Goal: Task Accomplishment & Management: Manage account settings

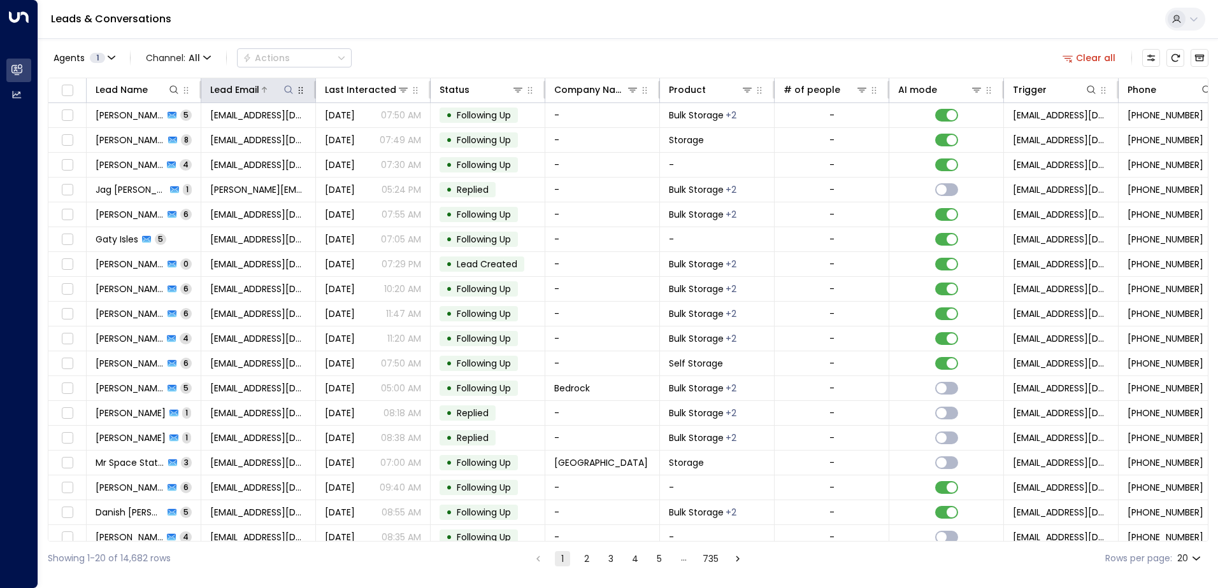
click at [281, 90] on div at bounding box center [277, 89] width 36 height 13
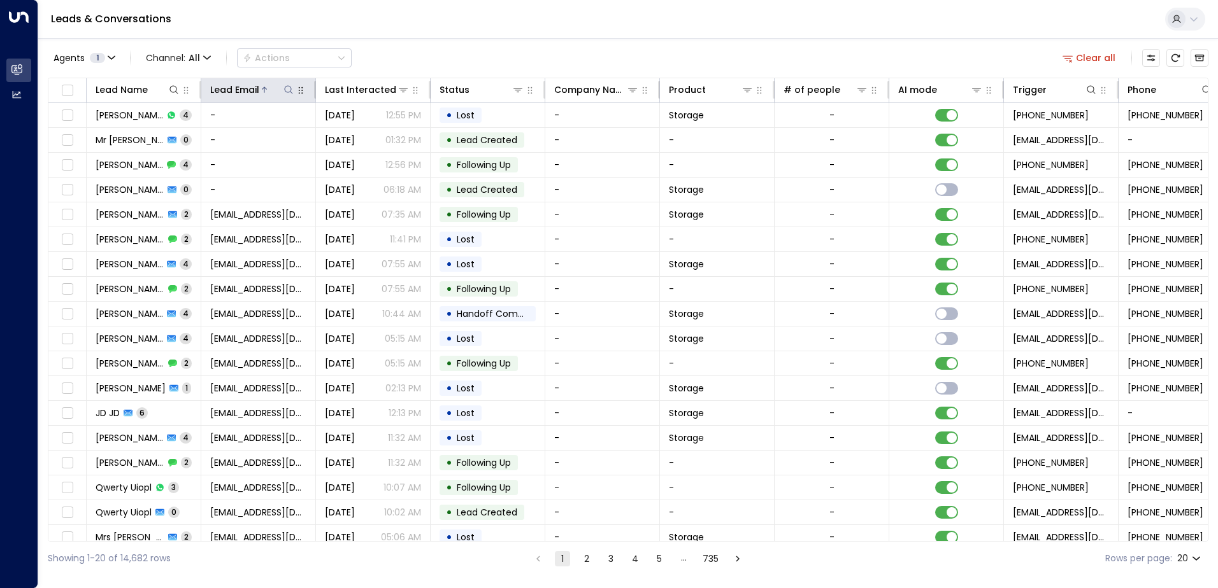
click at [283, 88] on button at bounding box center [288, 89] width 13 height 13
type input "**********"
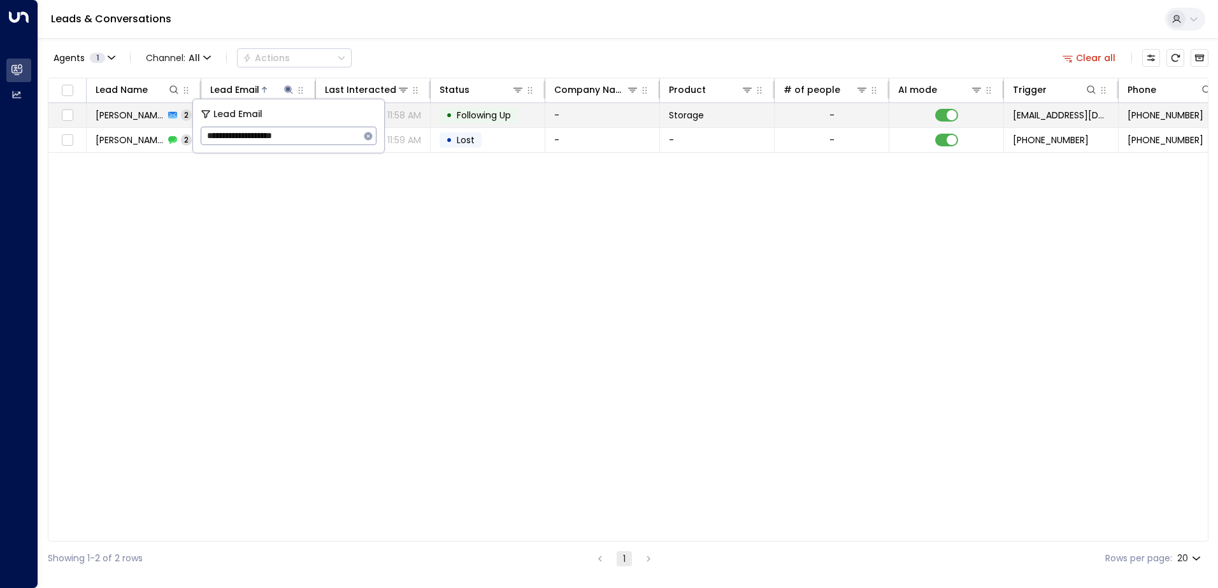
click at [533, 114] on td "• Following Up" at bounding box center [488, 115] width 115 height 24
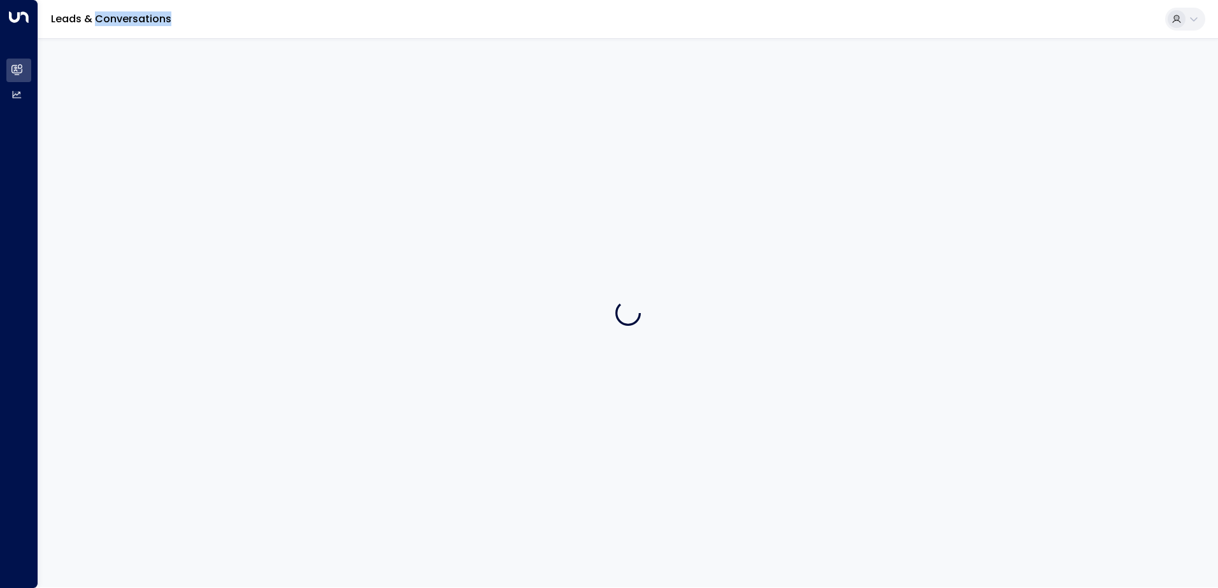
click at [533, 114] on div at bounding box center [627, 313] width 1179 height 550
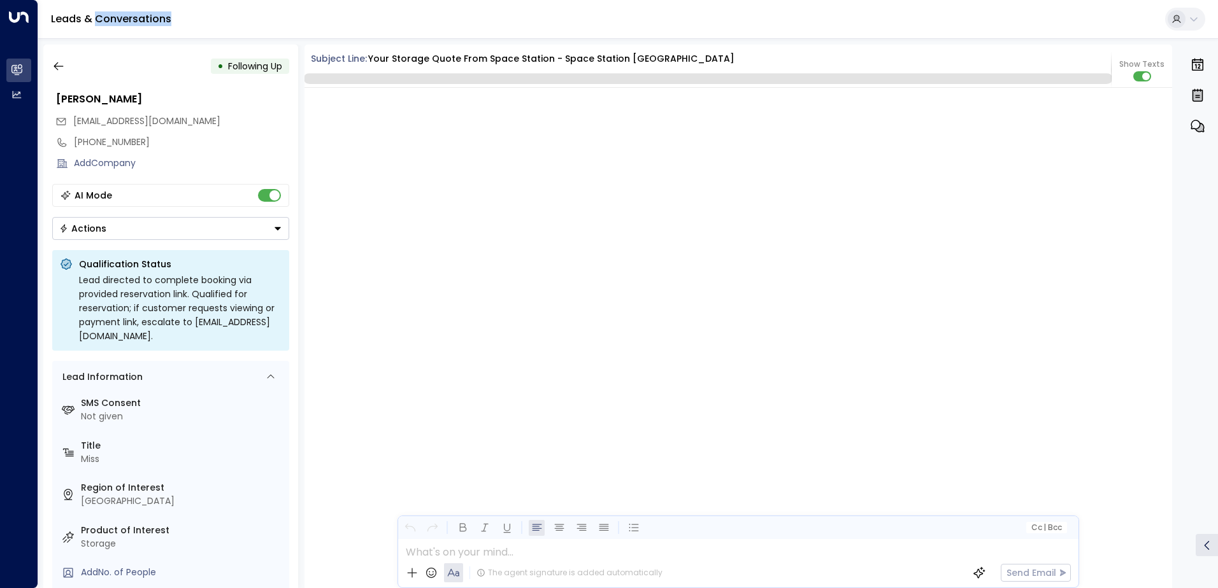
scroll to position [1177, 0]
